Goal: Information Seeking & Learning: Learn about a topic

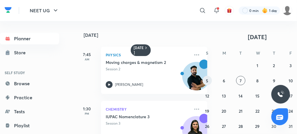
click at [206, 81] on button "5" at bounding box center [206, 80] width 9 height 9
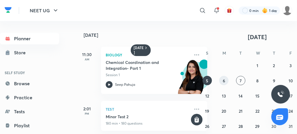
click at [223, 80] on abbr "6" at bounding box center [224, 81] width 2 height 6
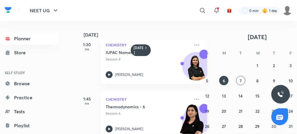
scroll to position [172, 0]
click at [108, 71] on icon at bounding box center [109, 74] width 7 height 7
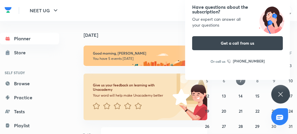
click at [283, 91] on icon at bounding box center [280, 93] width 7 height 7
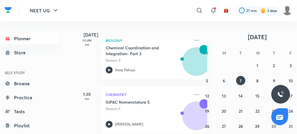
scroll to position [153, 0]
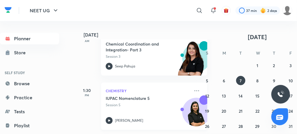
click at [111, 119] on icon at bounding box center [109, 120] width 7 height 7
click at [223, 81] on abbr "6" at bounding box center [224, 81] width 2 height 6
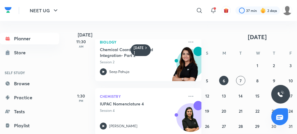
scroll to position [131, 6]
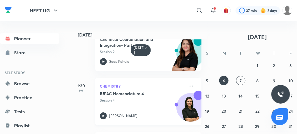
click at [104, 116] on icon at bounding box center [103, 115] width 7 height 7
